Goal: Use online tool/utility: Utilize a website feature to perform a specific function

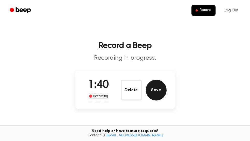
click at [161, 89] on button "Save" at bounding box center [156, 90] width 21 height 21
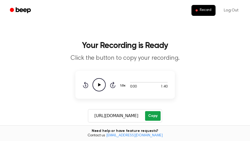
click at [159, 118] on button "Copy" at bounding box center [152, 116] width 15 height 10
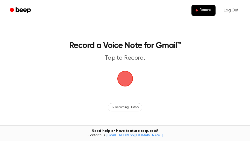
click at [127, 80] on span "button" at bounding box center [125, 78] width 15 height 15
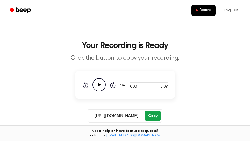
click at [155, 116] on button "Copy" at bounding box center [152, 116] width 15 height 10
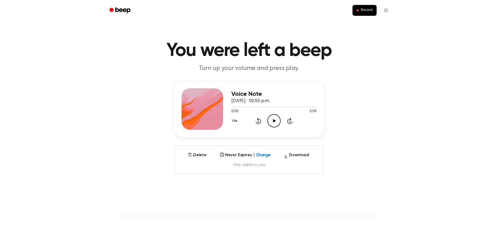
drag, startPoint x: 272, startPoint y: 119, endPoint x: 299, endPoint y: 119, distance: 26.5
click at [272, 119] on icon "Play Audio" at bounding box center [273, 120] width 13 height 13
click at [312, 107] on div at bounding box center [273, 107] width 85 height 4
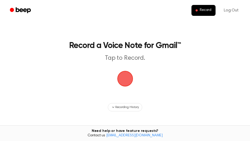
click at [126, 73] on span "button" at bounding box center [125, 79] width 16 height 16
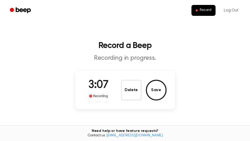
click at [156, 91] on button "Save" at bounding box center [156, 90] width 21 height 21
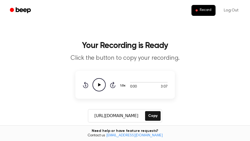
drag, startPoint x: 156, startPoint y: 116, endPoint x: 160, endPoint y: 110, distance: 6.3
click at [157, 116] on button "Copy" at bounding box center [152, 116] width 15 height 10
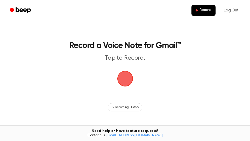
click at [130, 80] on span "button" at bounding box center [124, 78] width 19 height 19
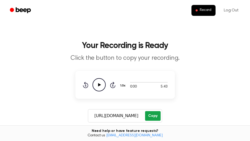
click at [157, 116] on button "Copy" at bounding box center [152, 116] width 15 height 10
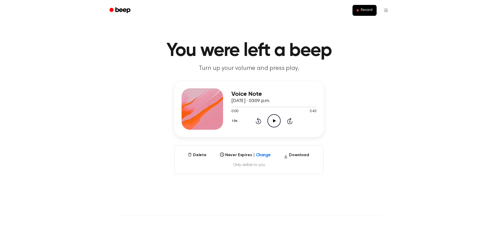
drag, startPoint x: 278, startPoint y: 123, endPoint x: 283, endPoint y: 121, distance: 5.2
click at [278, 123] on icon "Play Audio" at bounding box center [273, 120] width 13 height 13
click at [312, 107] on div at bounding box center [273, 107] width 85 height 1
